Goal: Transaction & Acquisition: Book appointment/travel/reservation

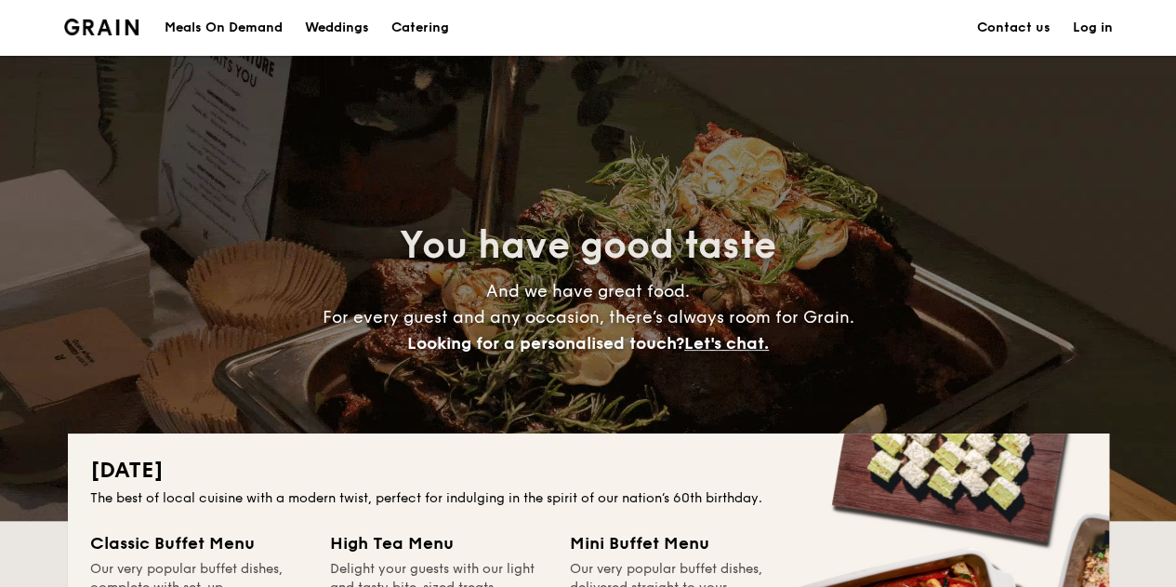
click at [453, 20] on link "Catering" at bounding box center [420, 28] width 80 height 56
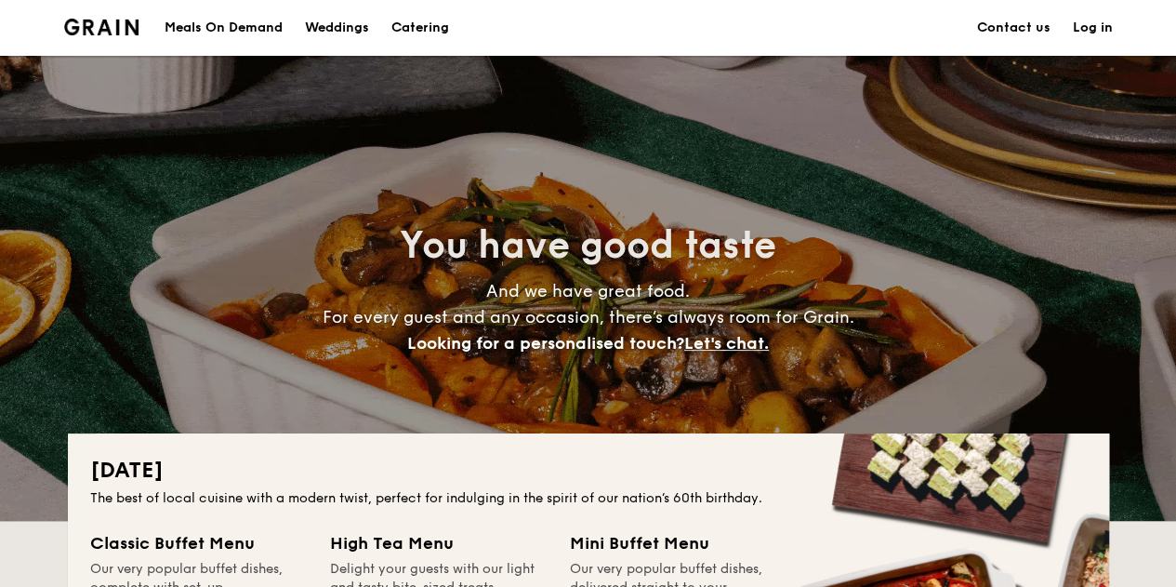
click at [432, 26] on h1 "Catering" at bounding box center [421, 28] width 58 height 56
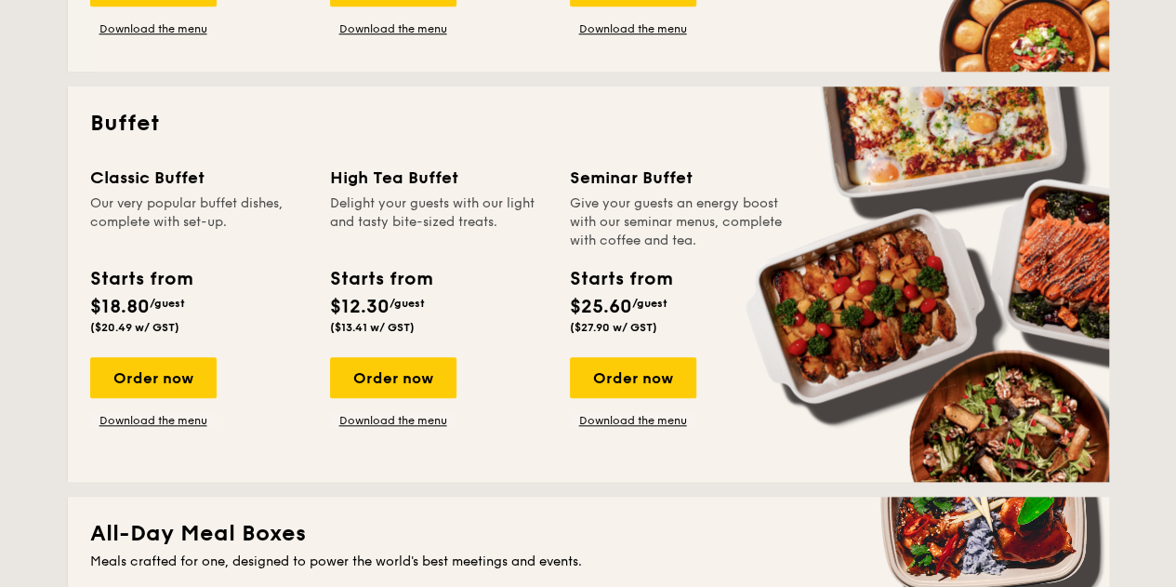
scroll to position [758, 0]
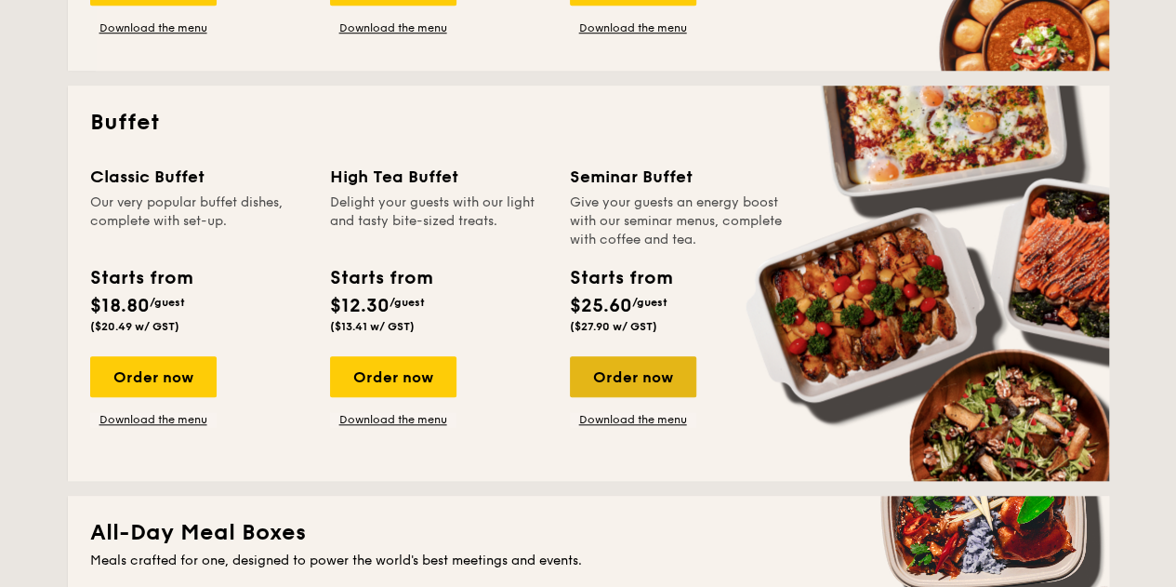
click at [631, 370] on div "Order now" at bounding box center [633, 376] width 126 height 41
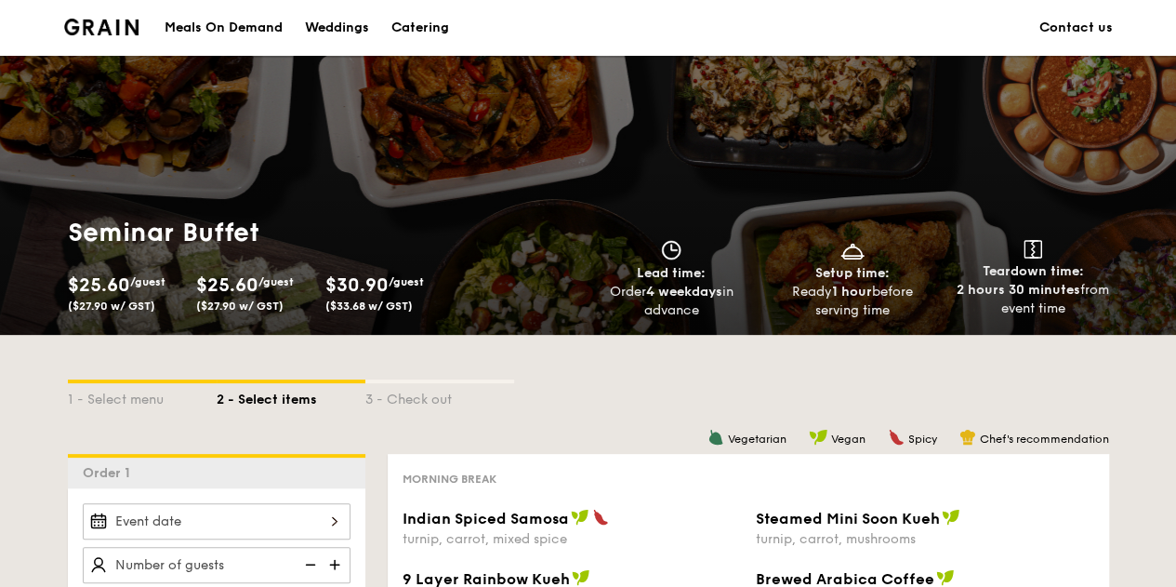
scroll to position [358, 0]
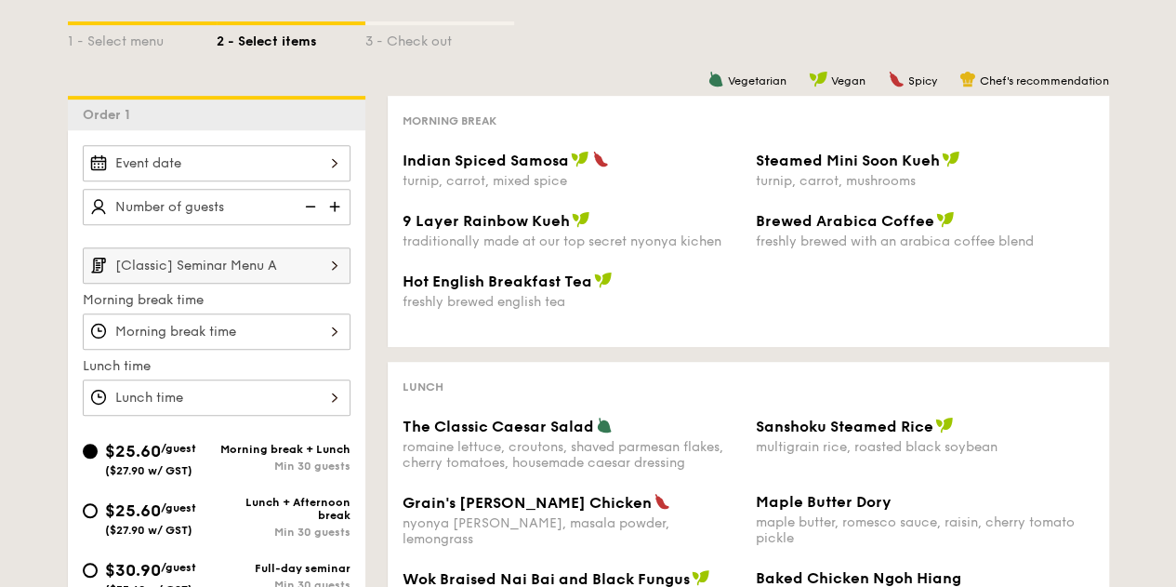
click at [289, 263] on input "[Classic] Seminar Menu A" at bounding box center [217, 265] width 268 height 36
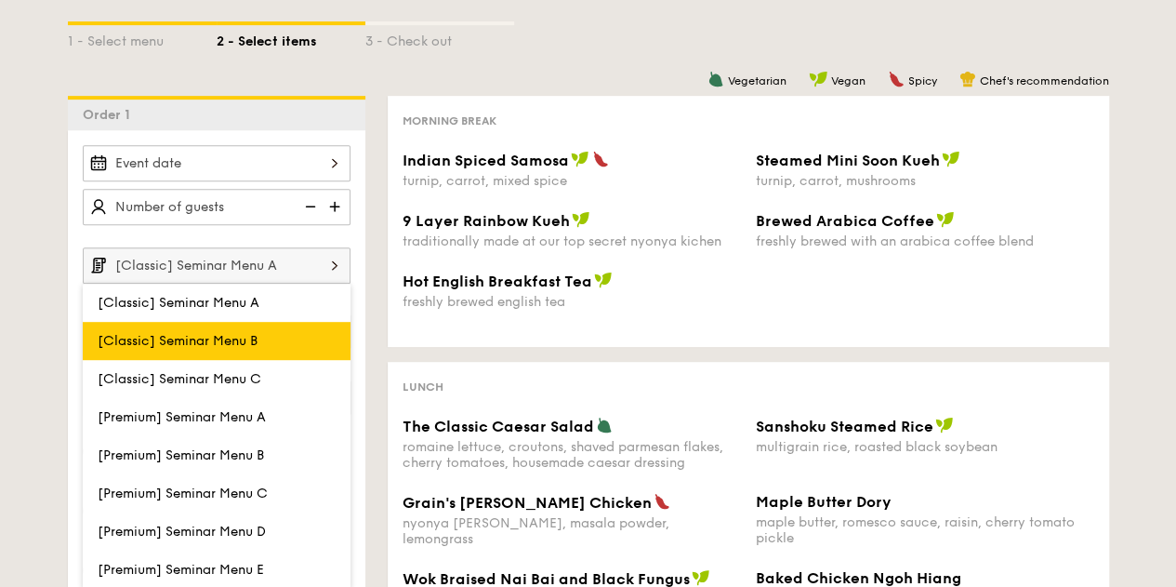
click at [171, 328] on label "[Classic] Seminar Menu B" at bounding box center [217, 341] width 268 height 38
click at [0, 0] on input "[Classic] Seminar Menu B" at bounding box center [0, 0] width 0 height 0
type input "[Classic] Seminar Menu B"
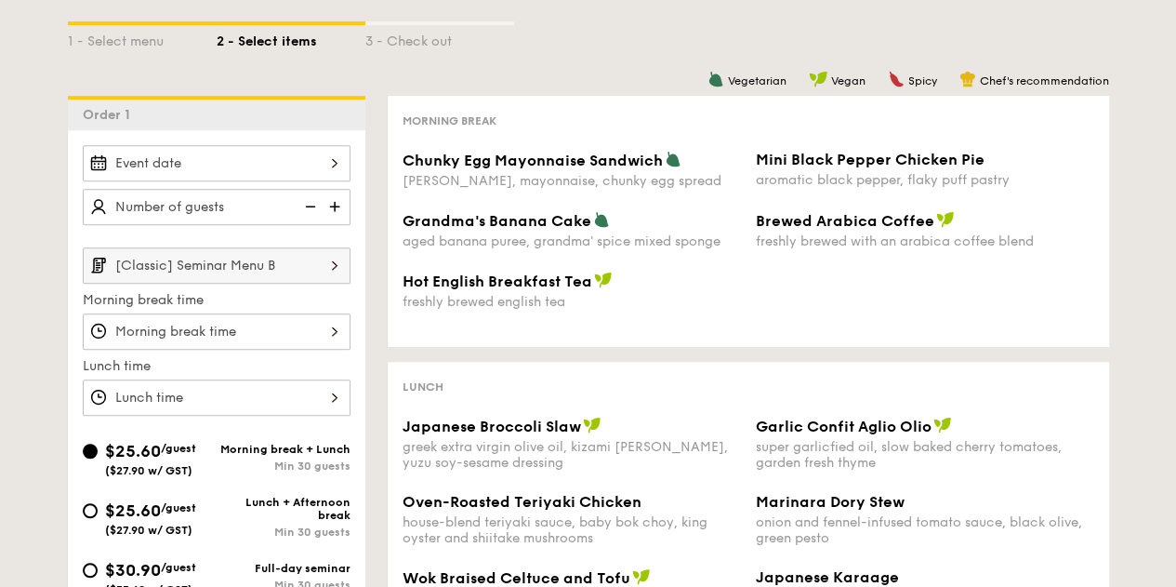
click at [208, 330] on div at bounding box center [217, 331] width 268 height 36
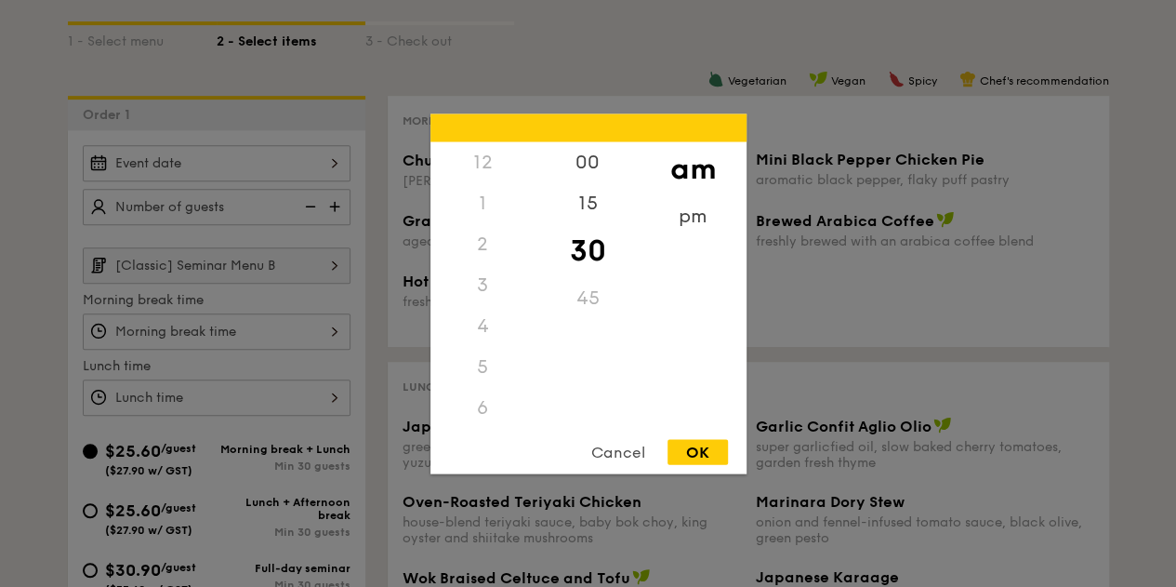
scroll to position [205, 0]
click at [625, 455] on div "Cancel" at bounding box center [618, 451] width 91 height 25
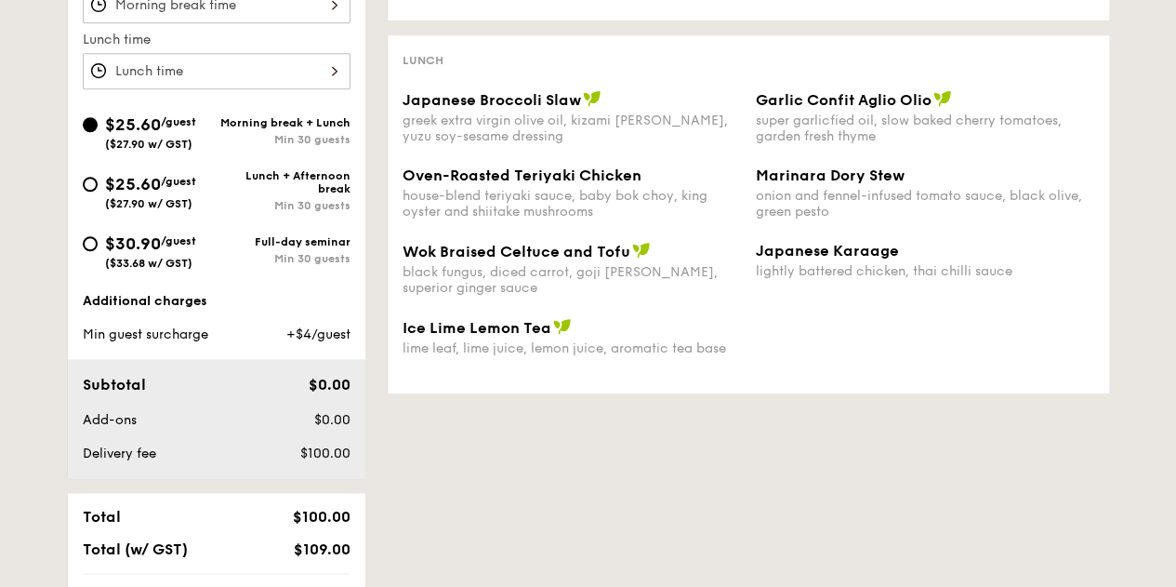
scroll to position [684, 0]
click at [114, 182] on span "$25.60" at bounding box center [133, 185] width 56 height 20
click at [98, 182] on input "$25.60 /guest ($27.90 w/ GST) Lunch + Afternoon break Min 30 guests" at bounding box center [90, 185] width 15 height 15
radio input "true"
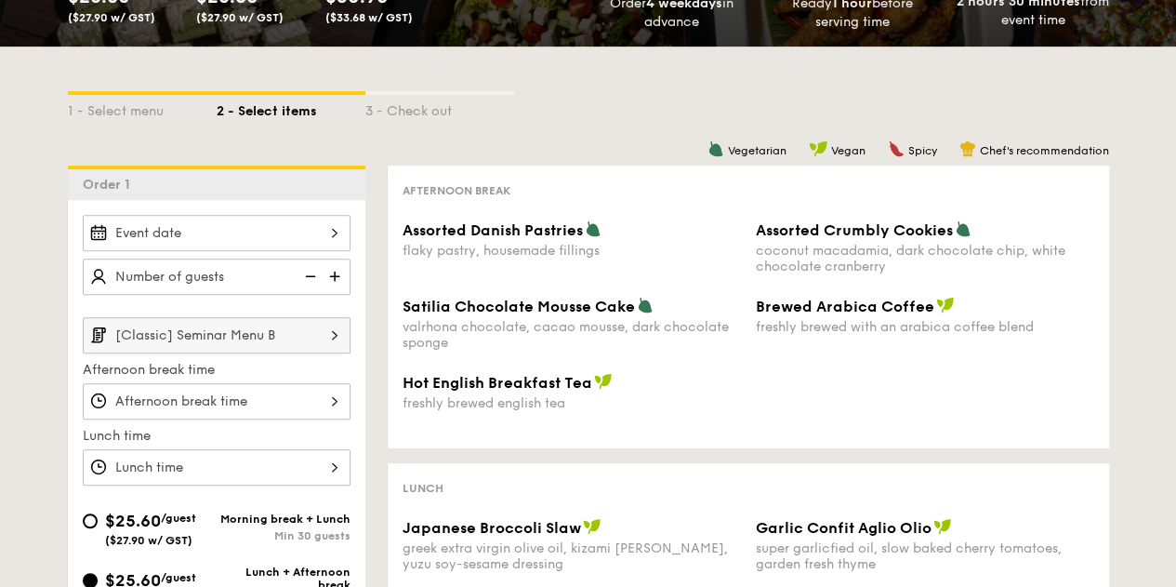
scroll to position [602, 0]
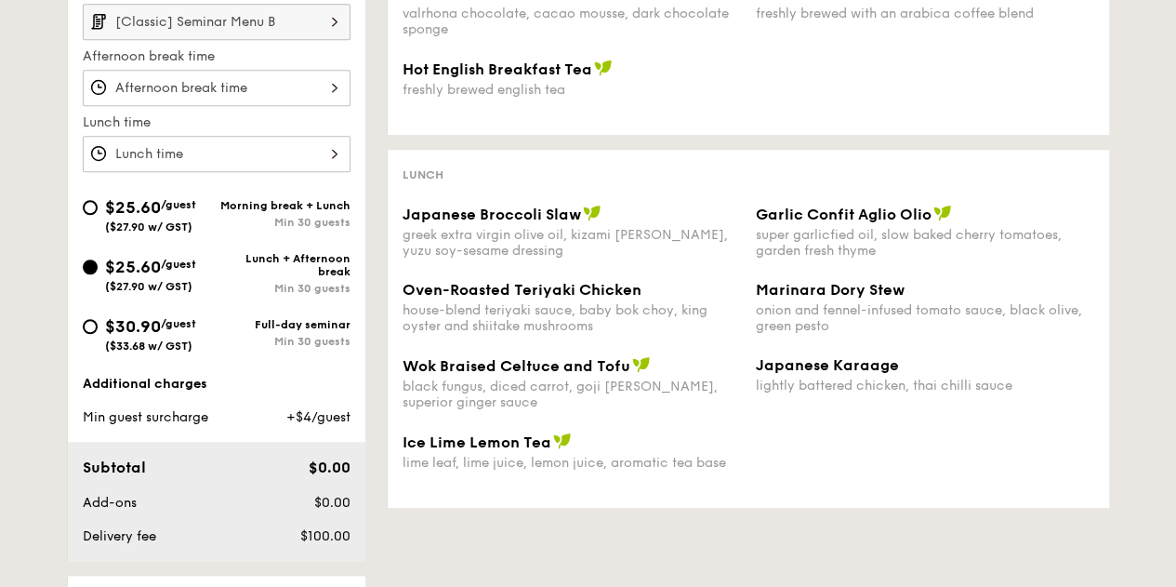
click at [389, 368] on div "Lunch Japanese Broccoli Slaw greek extra virgin olive oil, kizami [PERSON_NAME]…" at bounding box center [749, 329] width 722 height 358
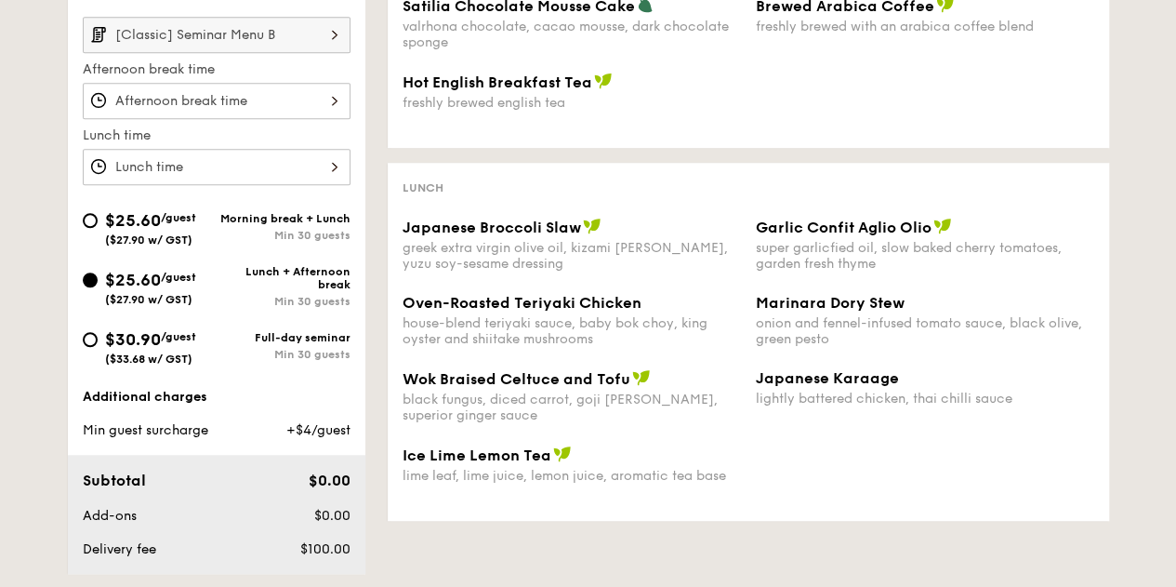
click at [457, 293] on div "Japanese Broccoli Slaw greek extra virgin olive oil, kizami [PERSON_NAME], yuzu…" at bounding box center [748, 256] width 707 height 76
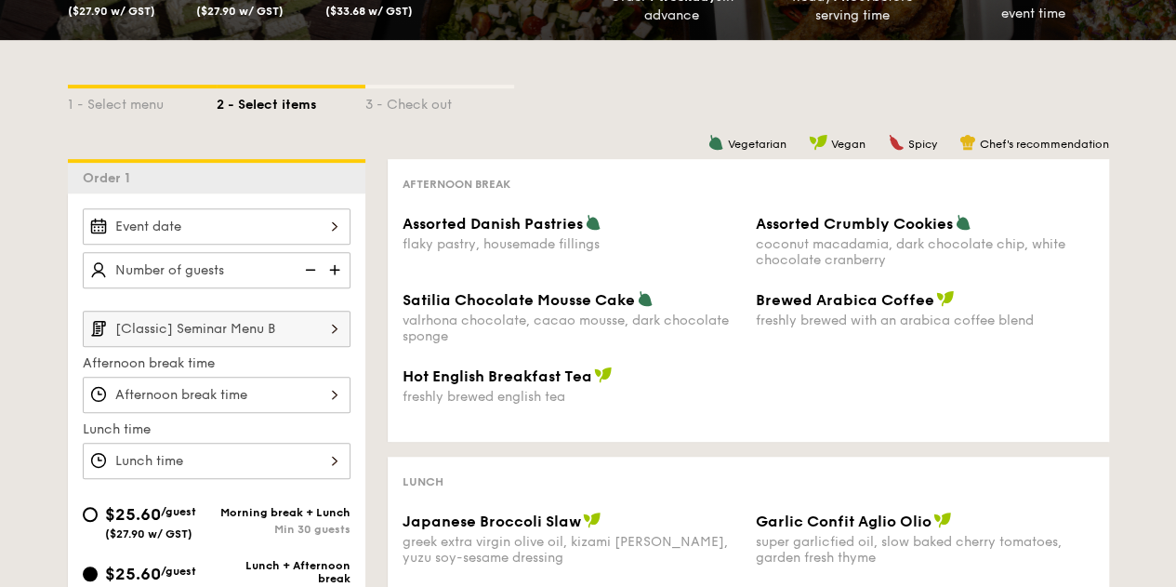
scroll to position [300, 0]
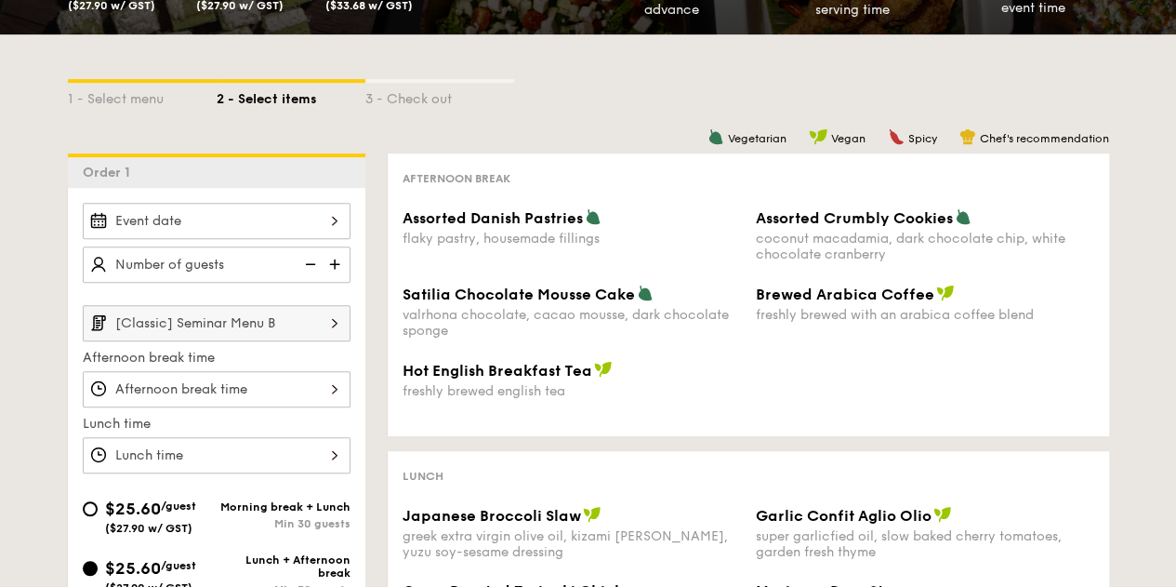
click at [599, 393] on div "freshly brewed english tea" at bounding box center [572, 391] width 339 height 16
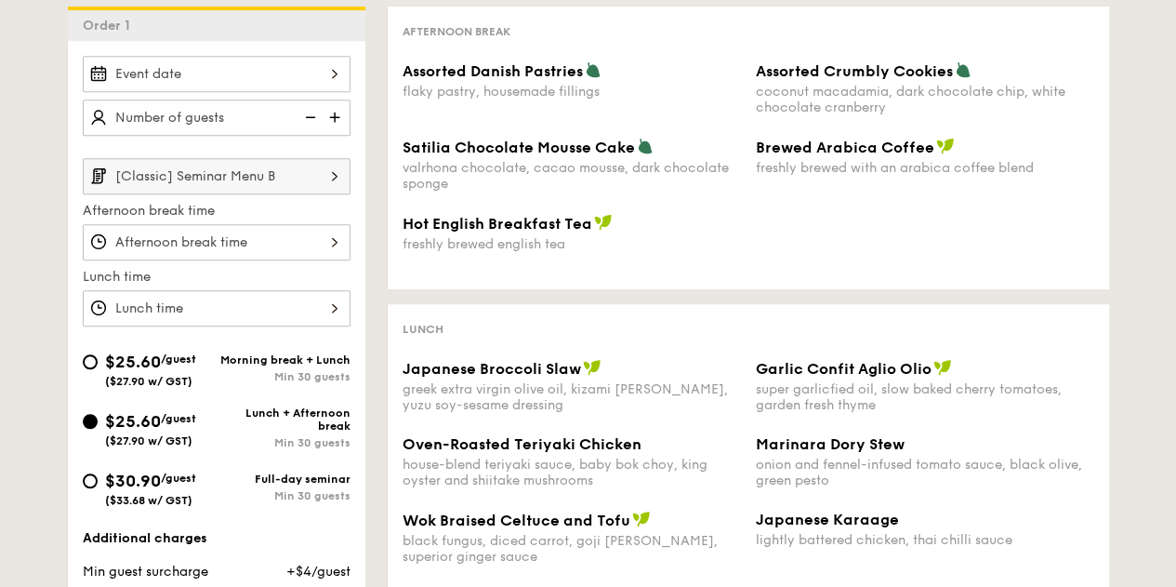
scroll to position [446, 0]
click at [292, 166] on input "[Classic] Seminar Menu B" at bounding box center [217, 177] width 268 height 36
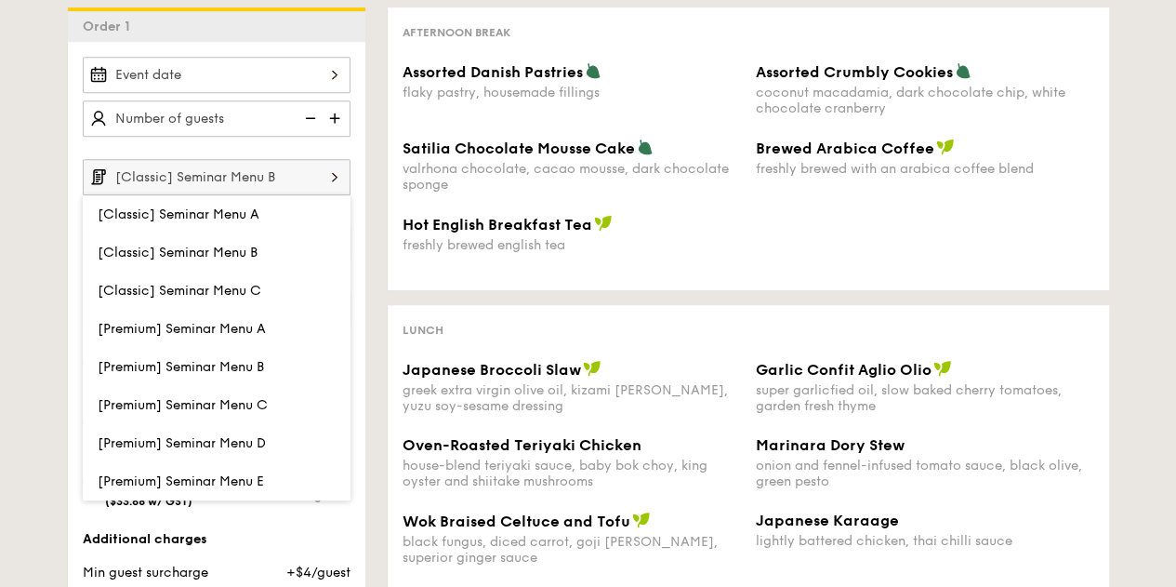
click at [283, 73] on div at bounding box center [217, 75] width 268 height 36
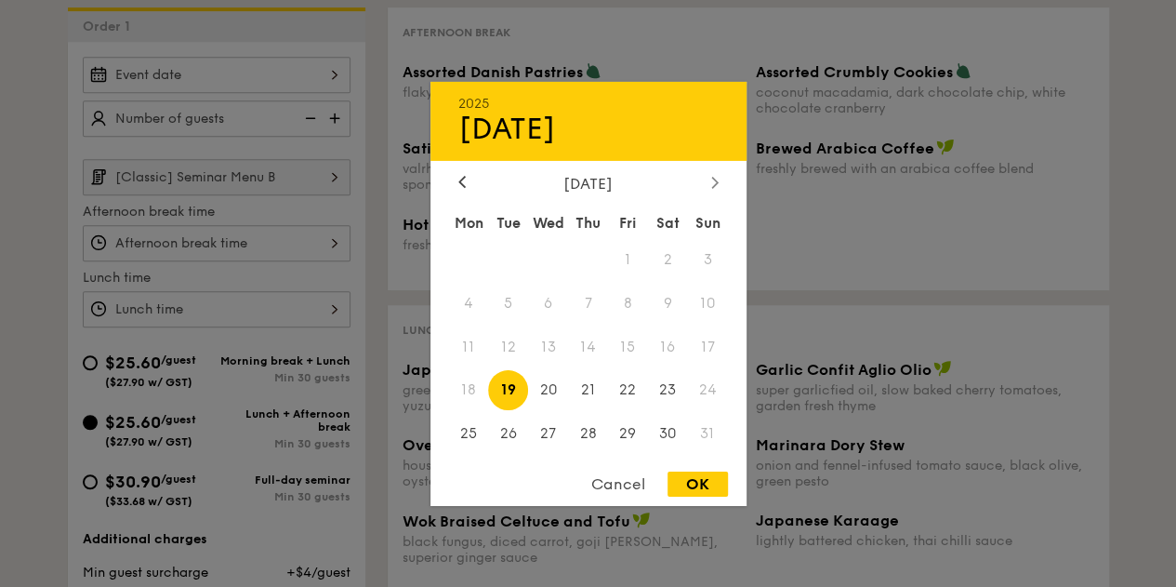
click at [716, 176] on icon at bounding box center [714, 182] width 7 height 12
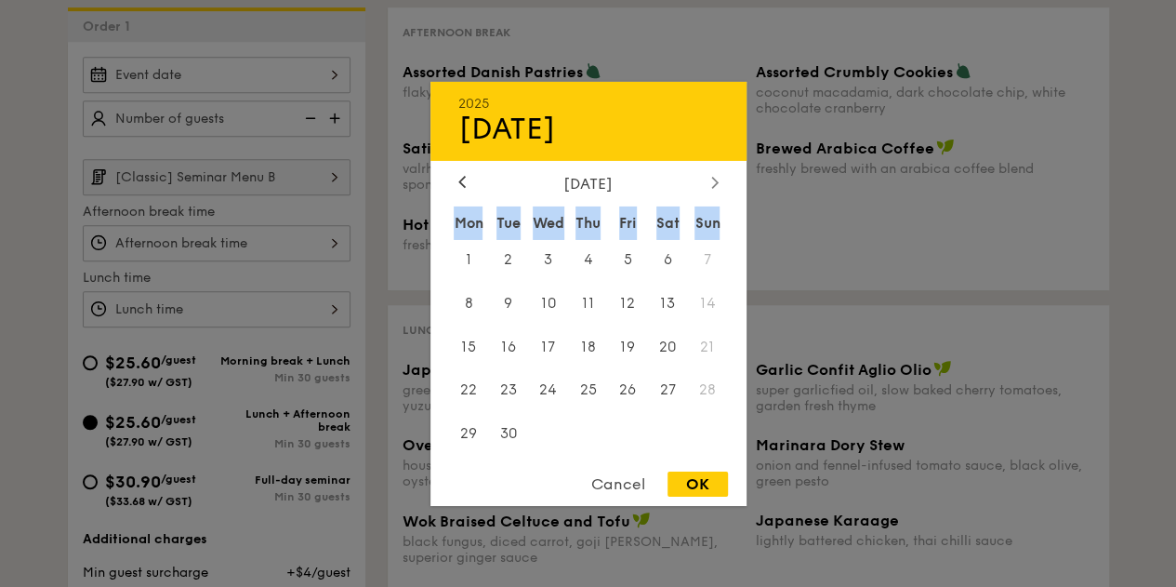
click at [716, 176] on icon at bounding box center [714, 182] width 7 height 12
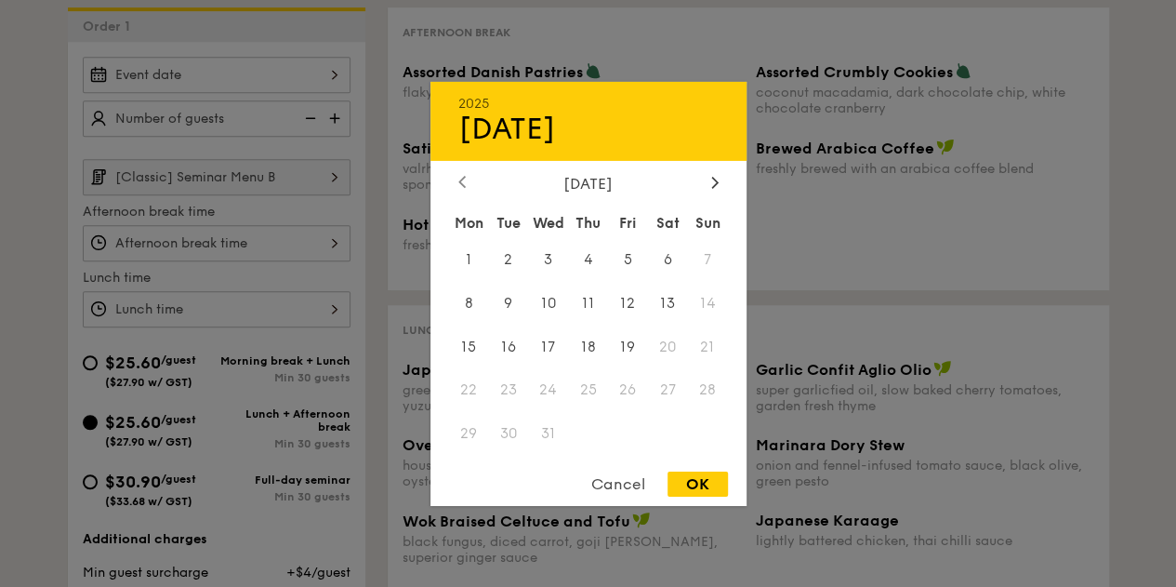
click at [464, 183] on icon at bounding box center [461, 182] width 7 height 12
click at [630, 261] on span "3" at bounding box center [628, 259] width 40 height 40
click at [693, 481] on div "OK" at bounding box center [698, 484] width 60 height 25
type input "[DATE]"
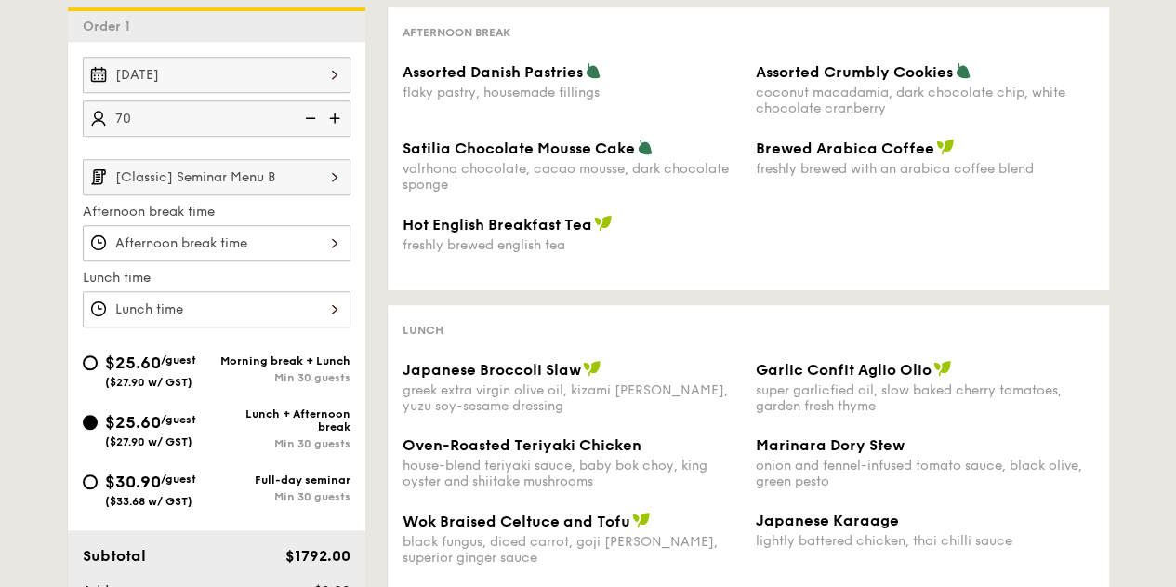
type input "70 guests"
click at [385, 319] on div "Vegetarian Vegan Spicy Chef's recommendation Afternoon break Assorted Danish Pa…" at bounding box center [737, 342] width 744 height 671
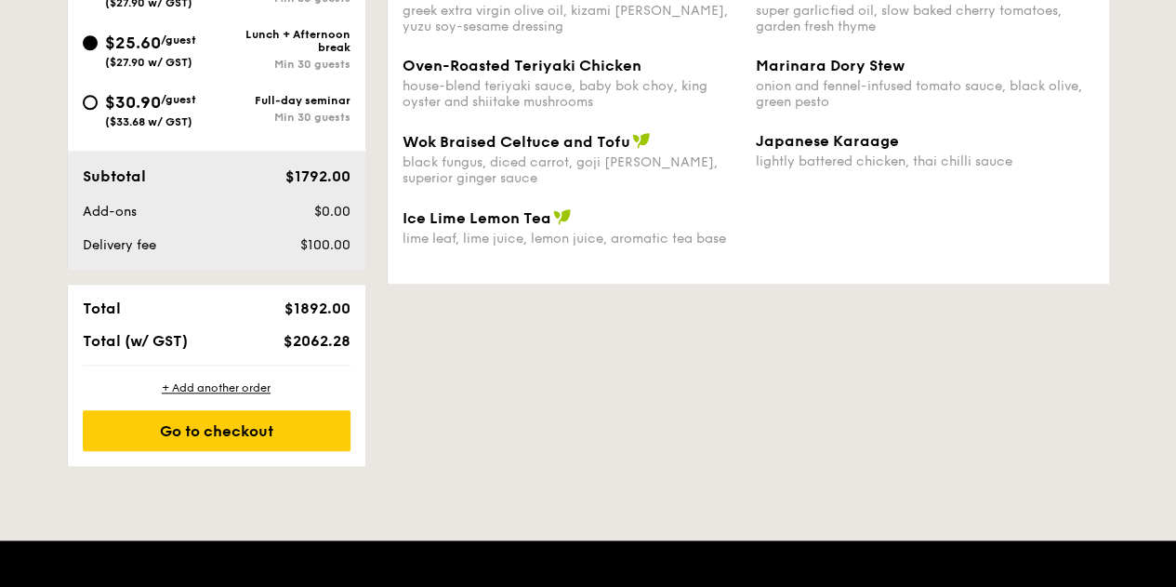
scroll to position [827, 0]
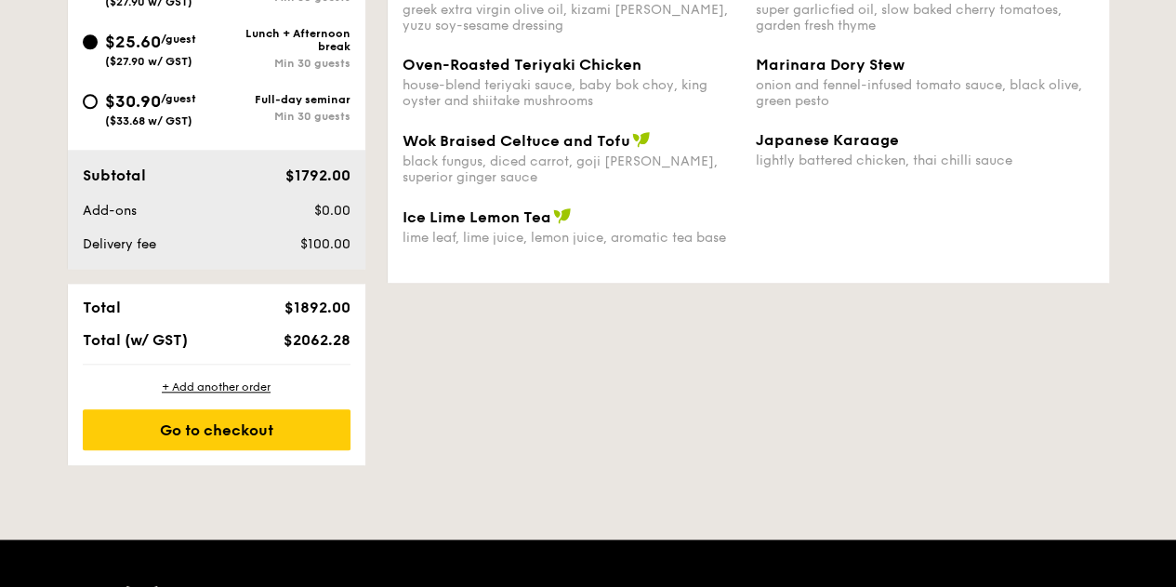
click at [324, 203] on span "$0.00" at bounding box center [331, 211] width 36 height 16
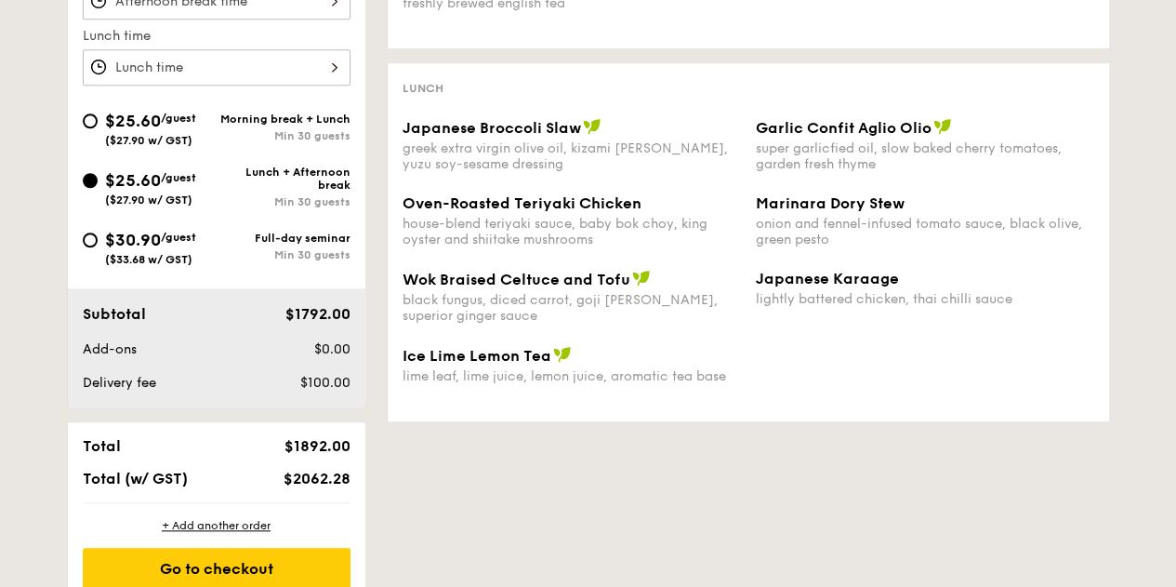
scroll to position [738, 0]
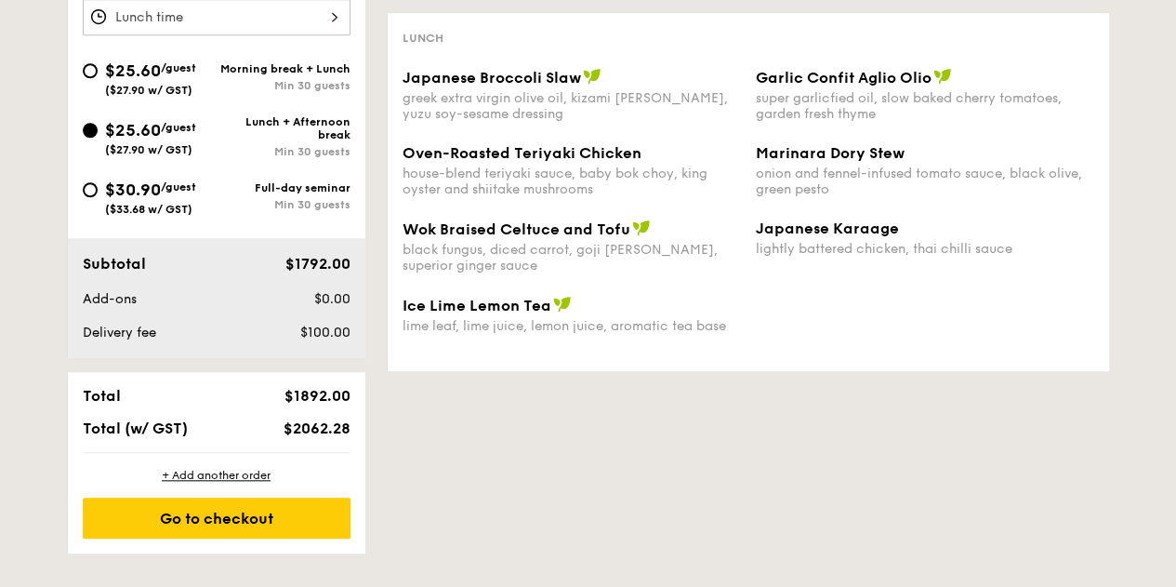
click at [690, 422] on div "1 - Select menu 2 - Select items 3 - Check out Order 1 [DATE] 70 guests [Classi…" at bounding box center [588, 74] width 1071 height 957
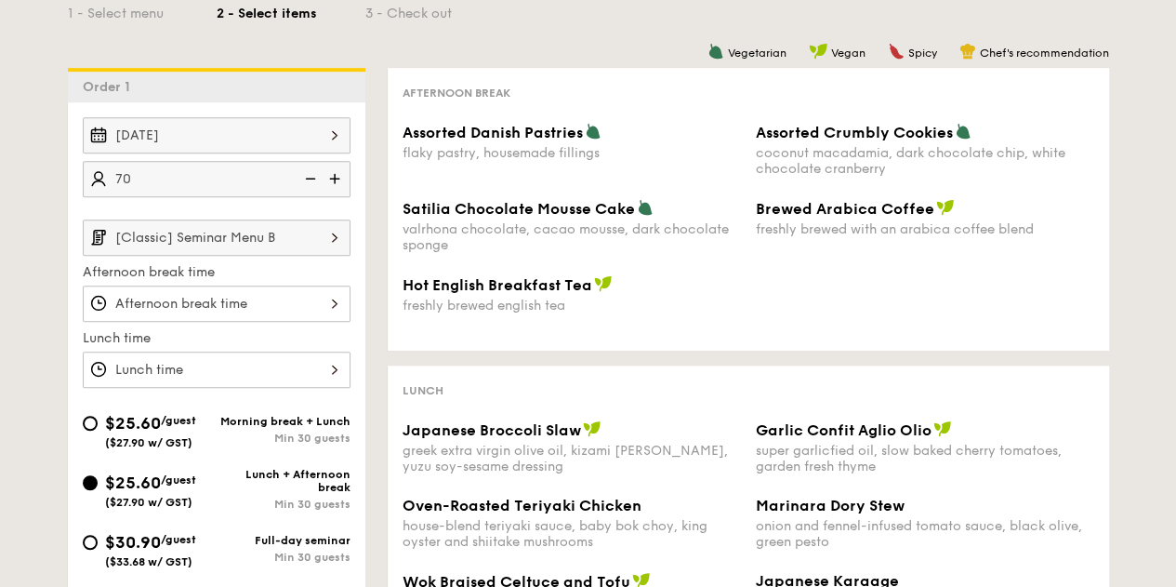
scroll to position [375, 0]
